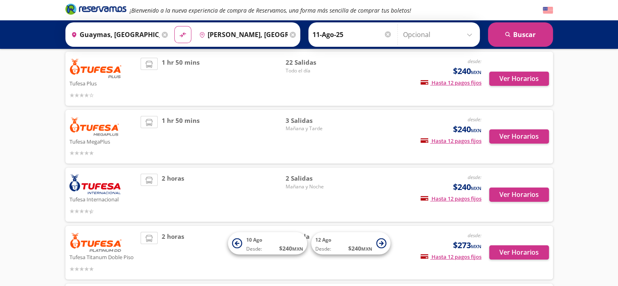
scroll to position [70, 0]
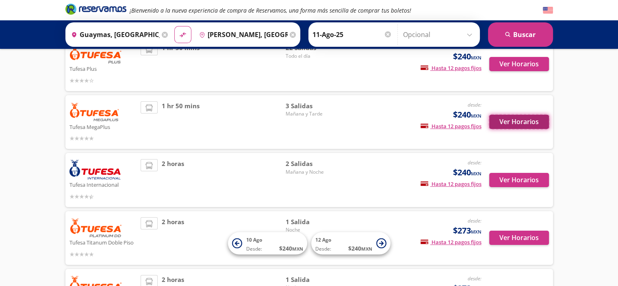
click at [511, 122] on button "Ver Horarios" at bounding box center [519, 122] width 60 height 14
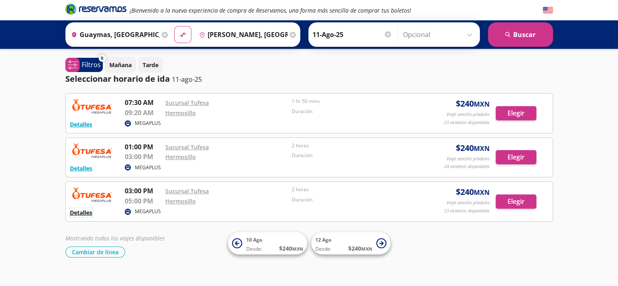
click at [76, 211] on button "Detalles" at bounding box center [81, 212] width 22 height 9
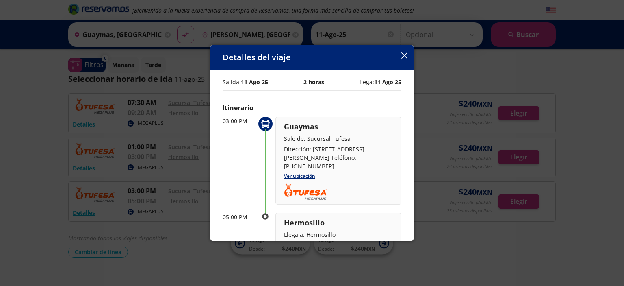
click at [405, 55] on icon "button" at bounding box center [405, 55] width 6 height 6
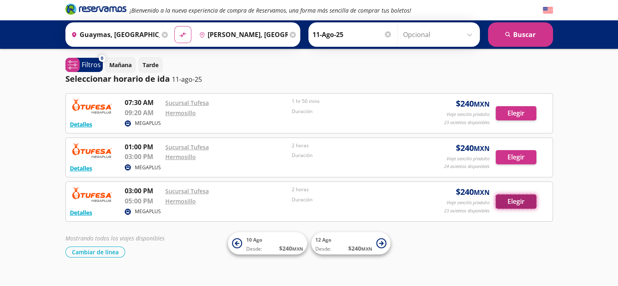
click at [518, 201] on button "Elegir" at bounding box center [516, 201] width 41 height 14
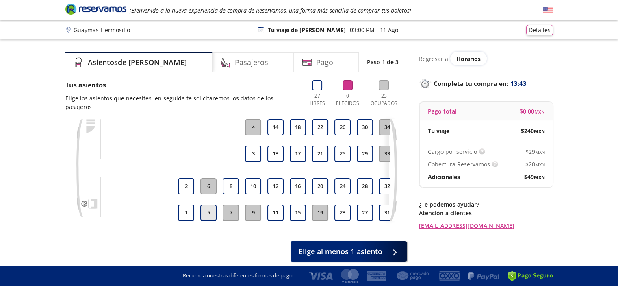
click at [205, 204] on button "5" at bounding box center [208, 212] width 16 height 16
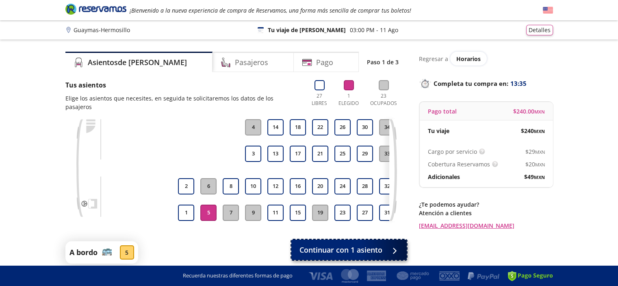
drag, startPoint x: 347, startPoint y: 252, endPoint x: 527, endPoint y: 183, distance: 192.9
click at [347, 252] on span "Continuar con 1 asiento" at bounding box center [341, 249] width 83 height 11
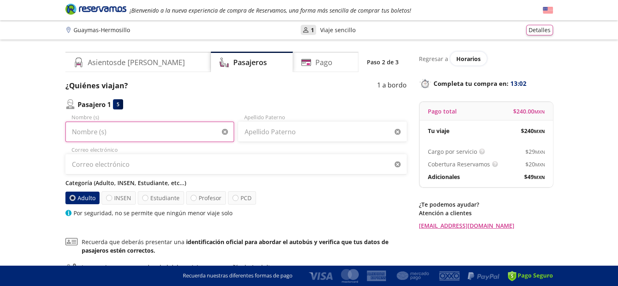
click at [117, 135] on input "Nombre (s)" at bounding box center [149, 132] width 169 height 20
type input "[PERSON_NAME]"
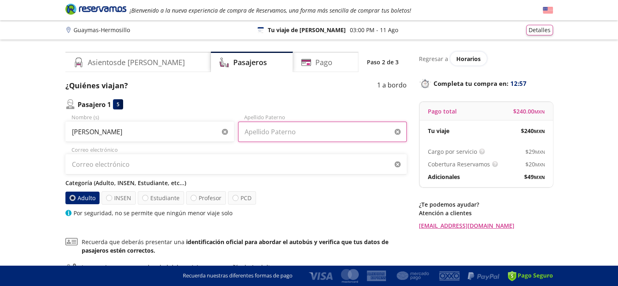
click at [266, 132] on input "Apellido Paterno" at bounding box center [322, 132] width 169 height 20
type input "r"
type input "[PERSON_NAME]"
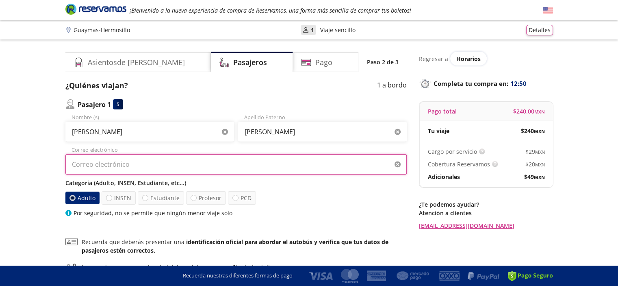
click at [224, 158] on input "Correo electrónico" at bounding box center [235, 164] width 341 height 20
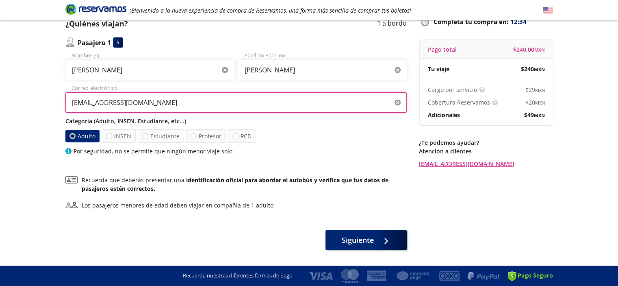
scroll to position [83, 0]
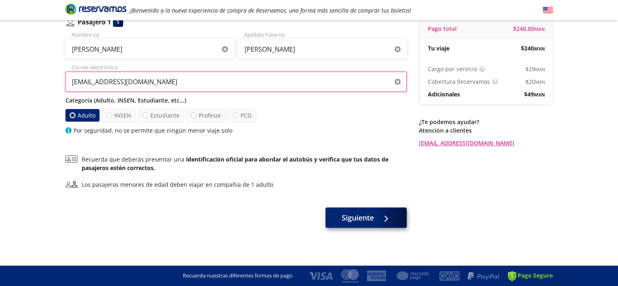
type input "[EMAIL_ADDRESS][DOMAIN_NAME]"
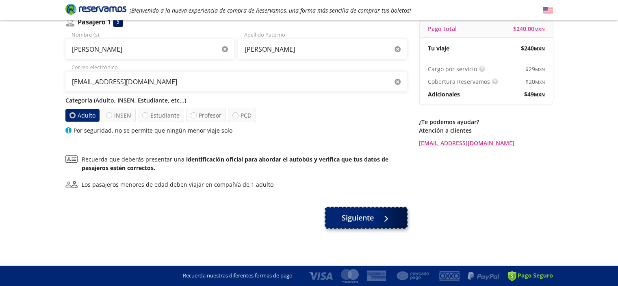
click at [376, 219] on button "Siguiente" at bounding box center [366, 217] width 81 height 20
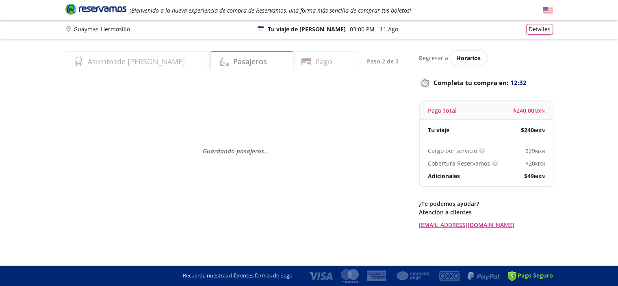
scroll to position [0, 0]
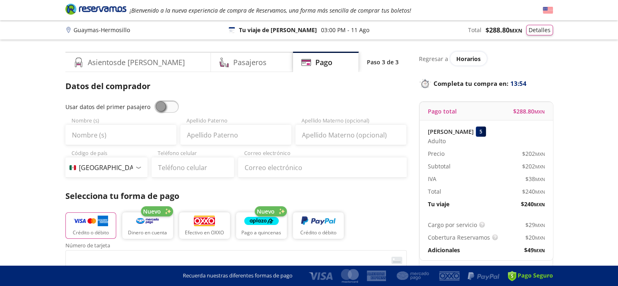
click at [136, 167] on div at bounding box center [138, 167] width 6 height 2
click at [137, 164] on select "Código de país [GEOGRAPHIC_DATA] +1 [GEOGRAPHIC_DATA] +52 [GEOGRAPHIC_DATA] +57…" at bounding box center [106, 167] width 83 height 20
select select "PE"
click at [65, 157] on select "Código de país [GEOGRAPHIC_DATA] +1 [GEOGRAPHIC_DATA] +52 [GEOGRAPHIC_DATA] +57…" at bounding box center [106, 167] width 83 height 20
click at [115, 135] on input "Nombre (s)" at bounding box center [120, 135] width 111 height 20
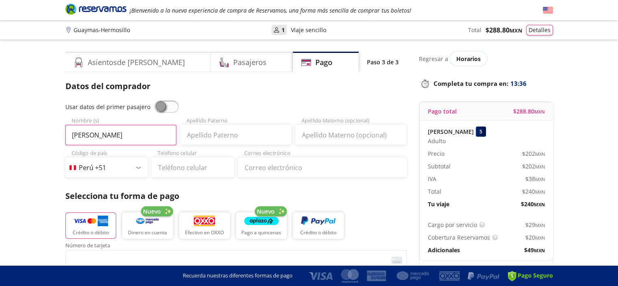
type input "[PERSON_NAME]"
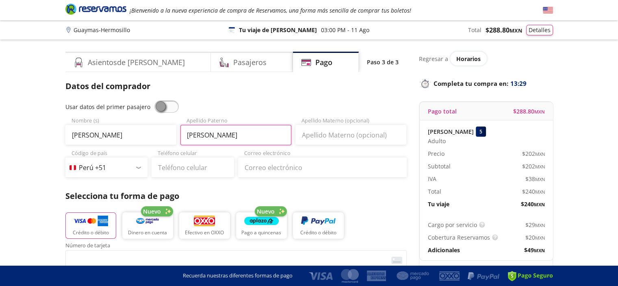
type input "[PERSON_NAME]"
click at [330, 133] on input "Apellido Materno (opcional)" at bounding box center [351, 135] width 111 height 20
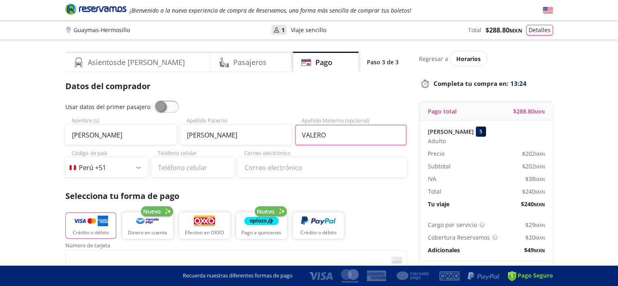
type input "VALERO"
click at [135, 133] on input "[PERSON_NAME]" at bounding box center [120, 135] width 111 height 20
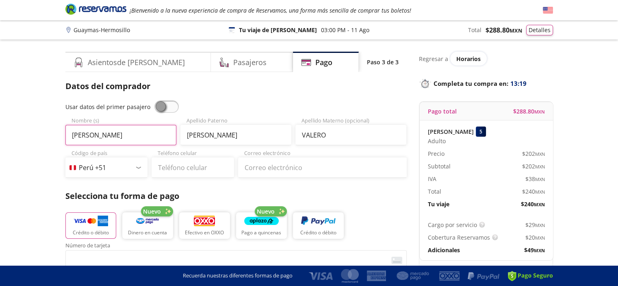
type input "[PERSON_NAME]"
click at [200, 166] on input "Teléfono celular" at bounding box center [193, 167] width 83 height 20
type input "962 200 466"
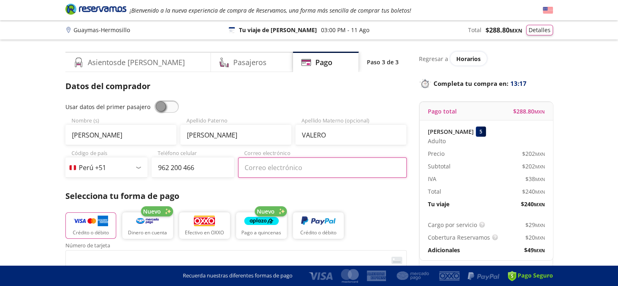
click at [271, 171] on input "Correo electrónico" at bounding box center [322, 167] width 169 height 20
type input "[EMAIL_ADDRESS][DOMAIN_NAME]"
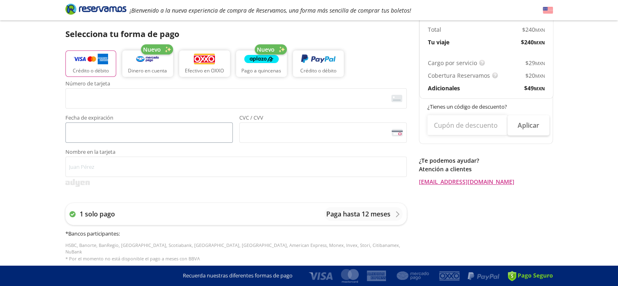
scroll to position [163, 0]
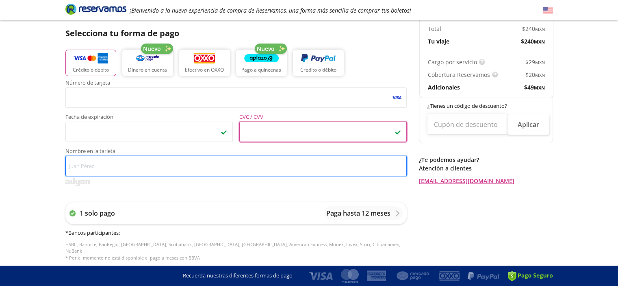
click at [155, 167] on input "Nombre en la tarjeta" at bounding box center [235, 166] width 341 height 20
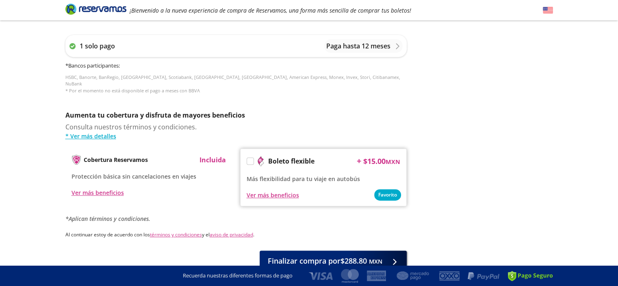
scroll to position [365, 0]
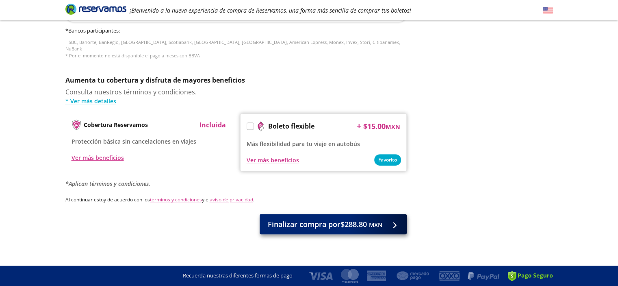
type input "[PERSON_NAME]"
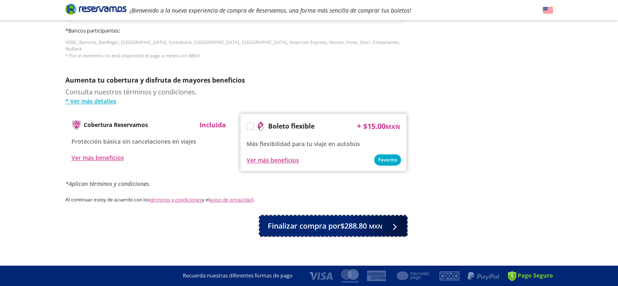
click at [361, 220] on span "Finalizar compra por $288.80 MXN" at bounding box center [325, 225] width 115 height 11
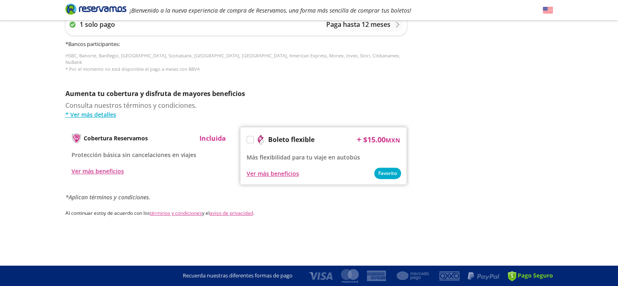
scroll to position [0, 0]
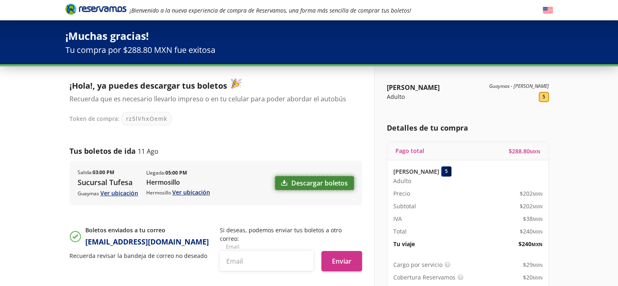
click at [309, 183] on link "Descargar boletos" at bounding box center [314, 183] width 79 height 14
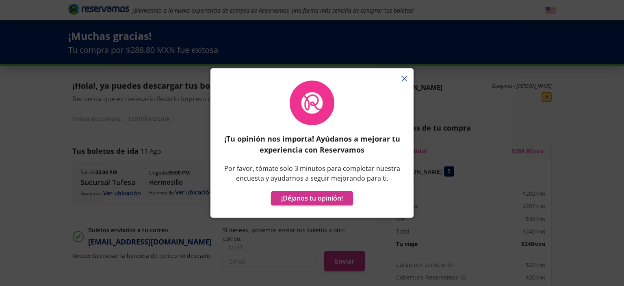
click at [404, 77] on div "¡Tu opinión nos importa! Ayúdanos a mejorar tu experiencia con Reservamos Por f…" at bounding box center [312, 146] width 203 height 141
click at [404, 79] on div "¡Tu opinión nos importa! Ayúdanos a mejorar tu experiencia con Reservamos Por f…" at bounding box center [312, 146] width 203 height 141
